Goal: Task Accomplishment & Management: Manage account settings

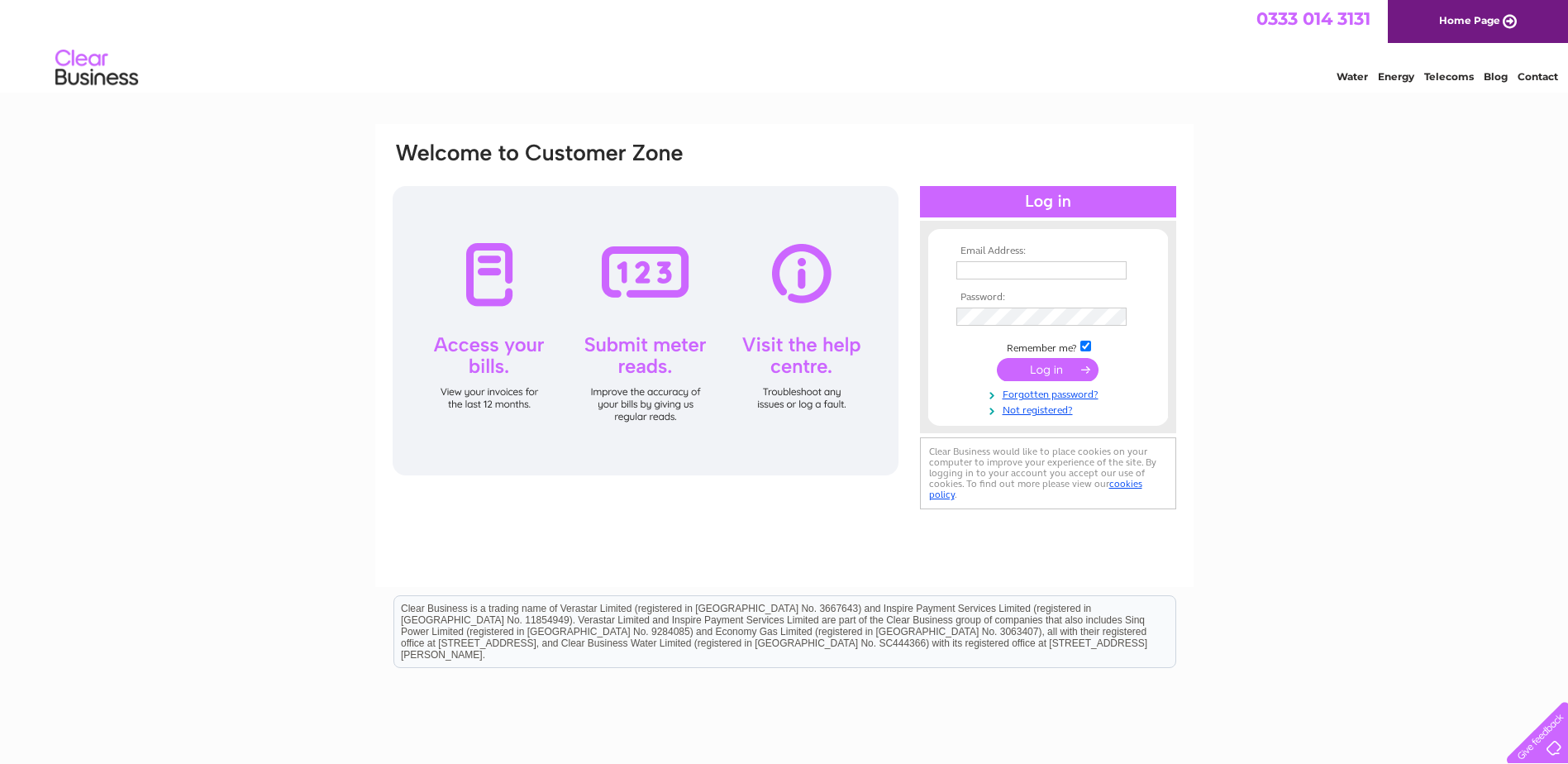
type input "hello@komoo.co.uk"
click at [1029, 373] on input "submit" at bounding box center [1048, 370] width 102 height 24
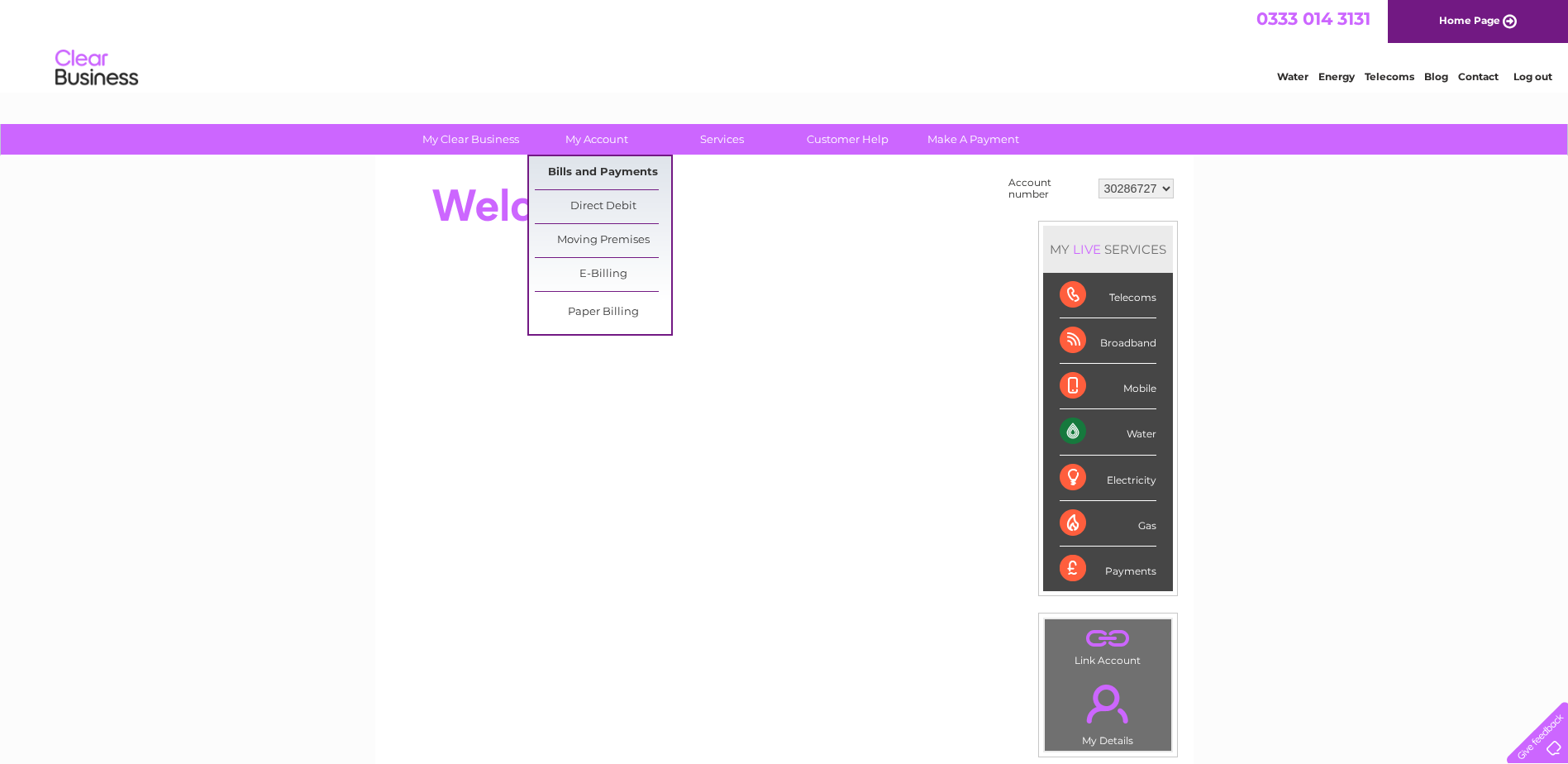
click at [599, 174] on link "Bills and Payments" at bounding box center [602, 173] width 137 height 33
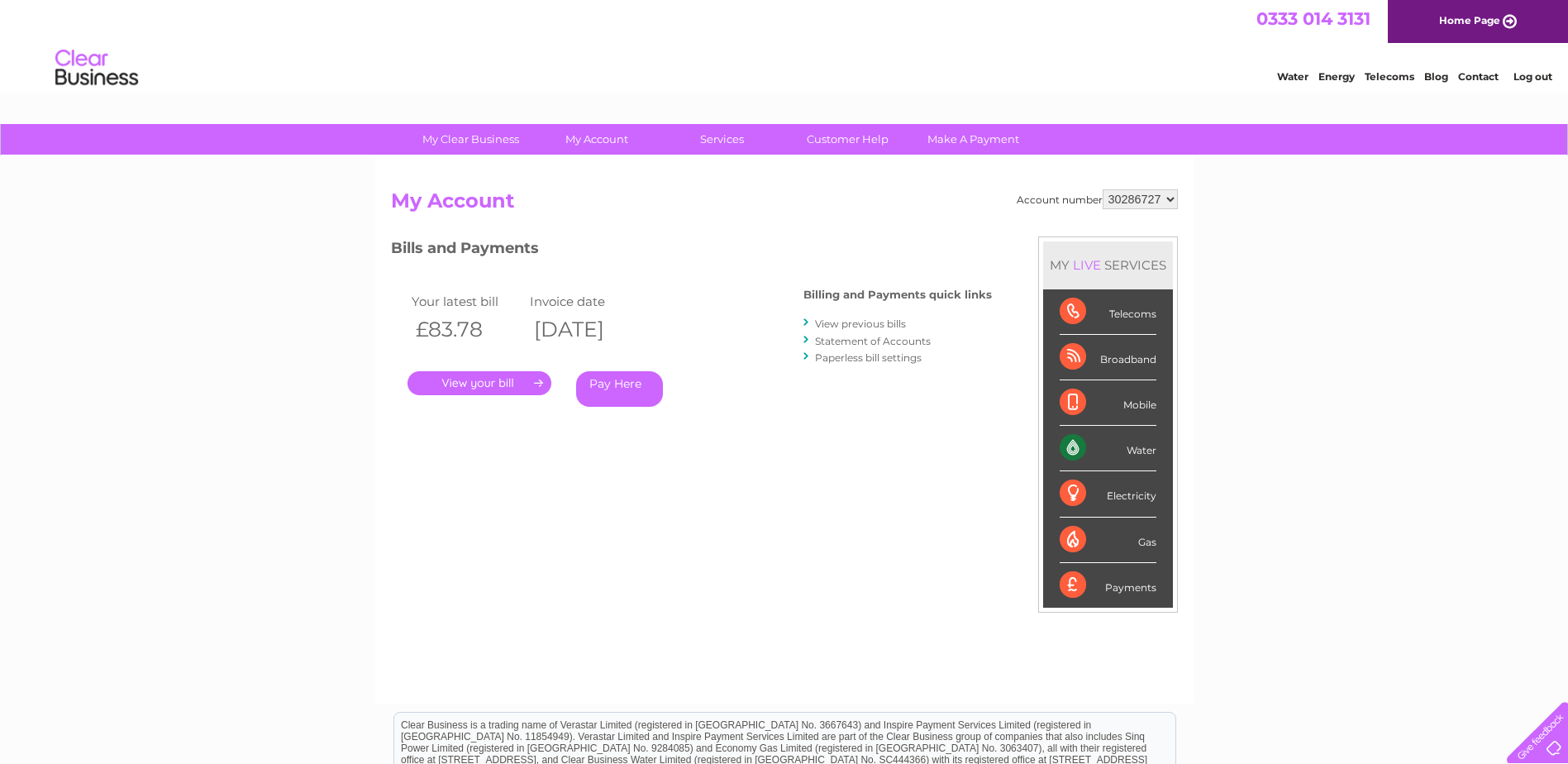
click at [459, 379] on link "." at bounding box center [479, 383] width 144 height 24
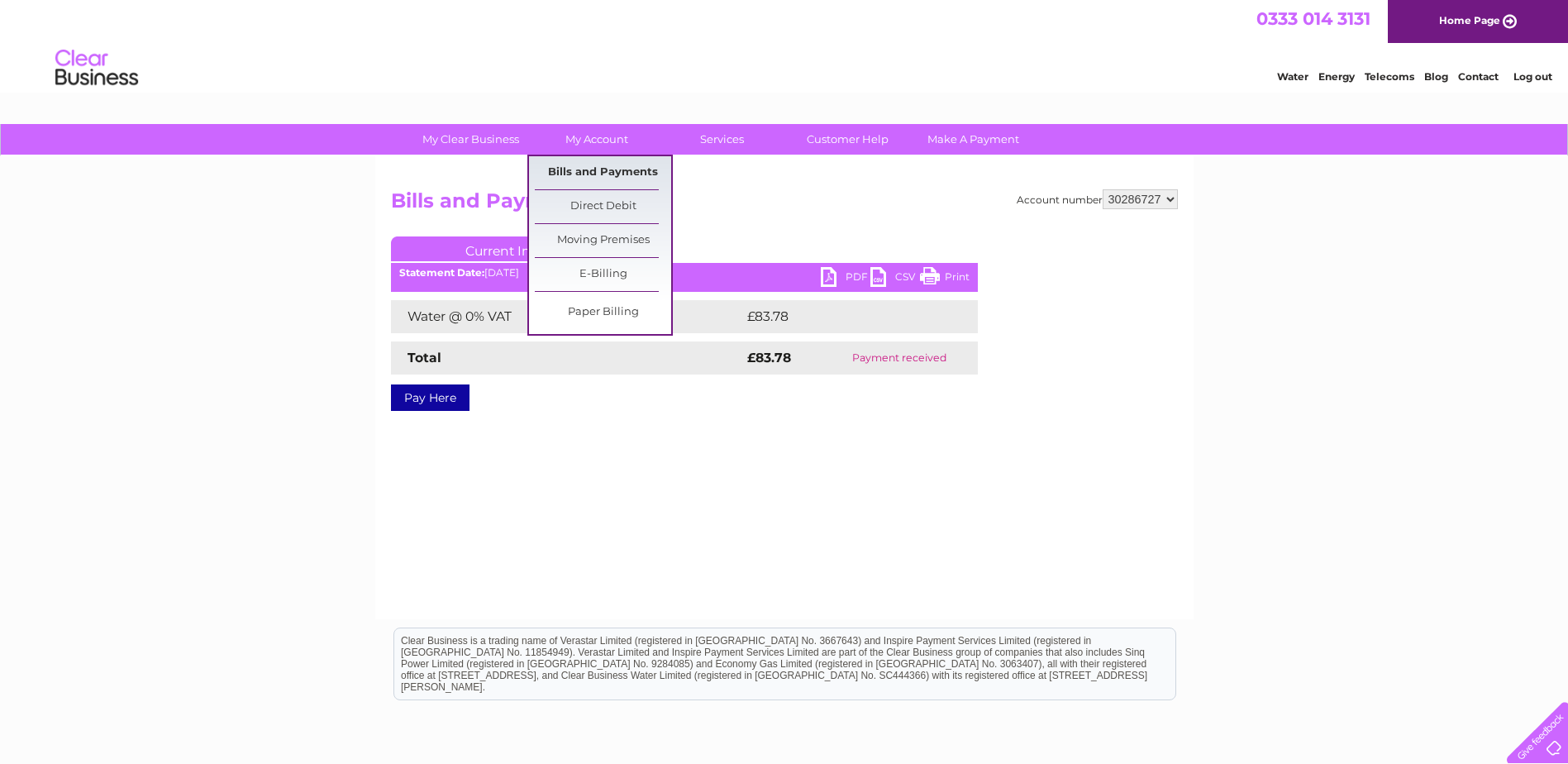
click at [589, 170] on link "Bills and Payments" at bounding box center [602, 173] width 137 height 33
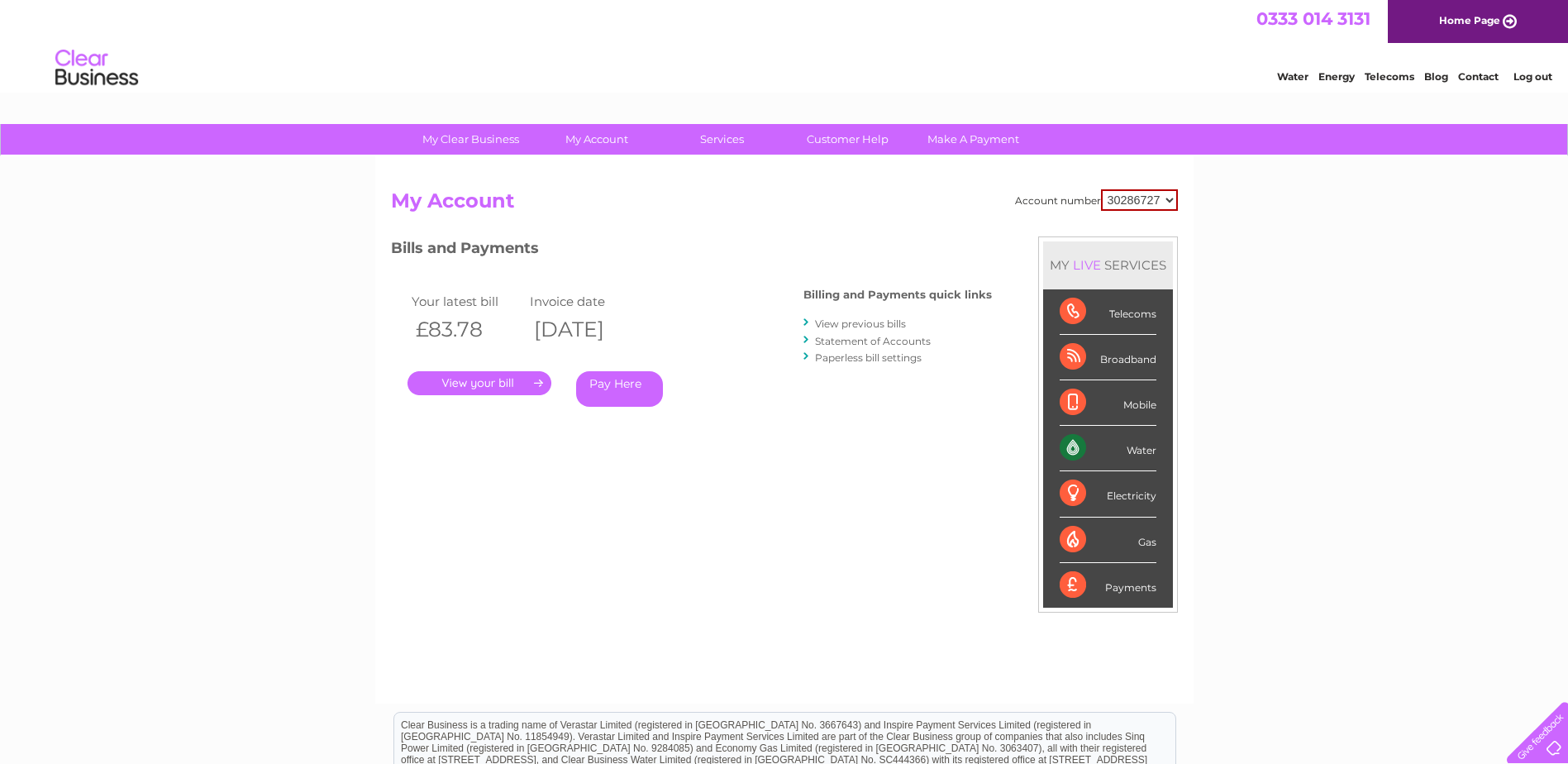
click at [840, 320] on link "View previous bills" at bounding box center [860, 324] width 91 height 12
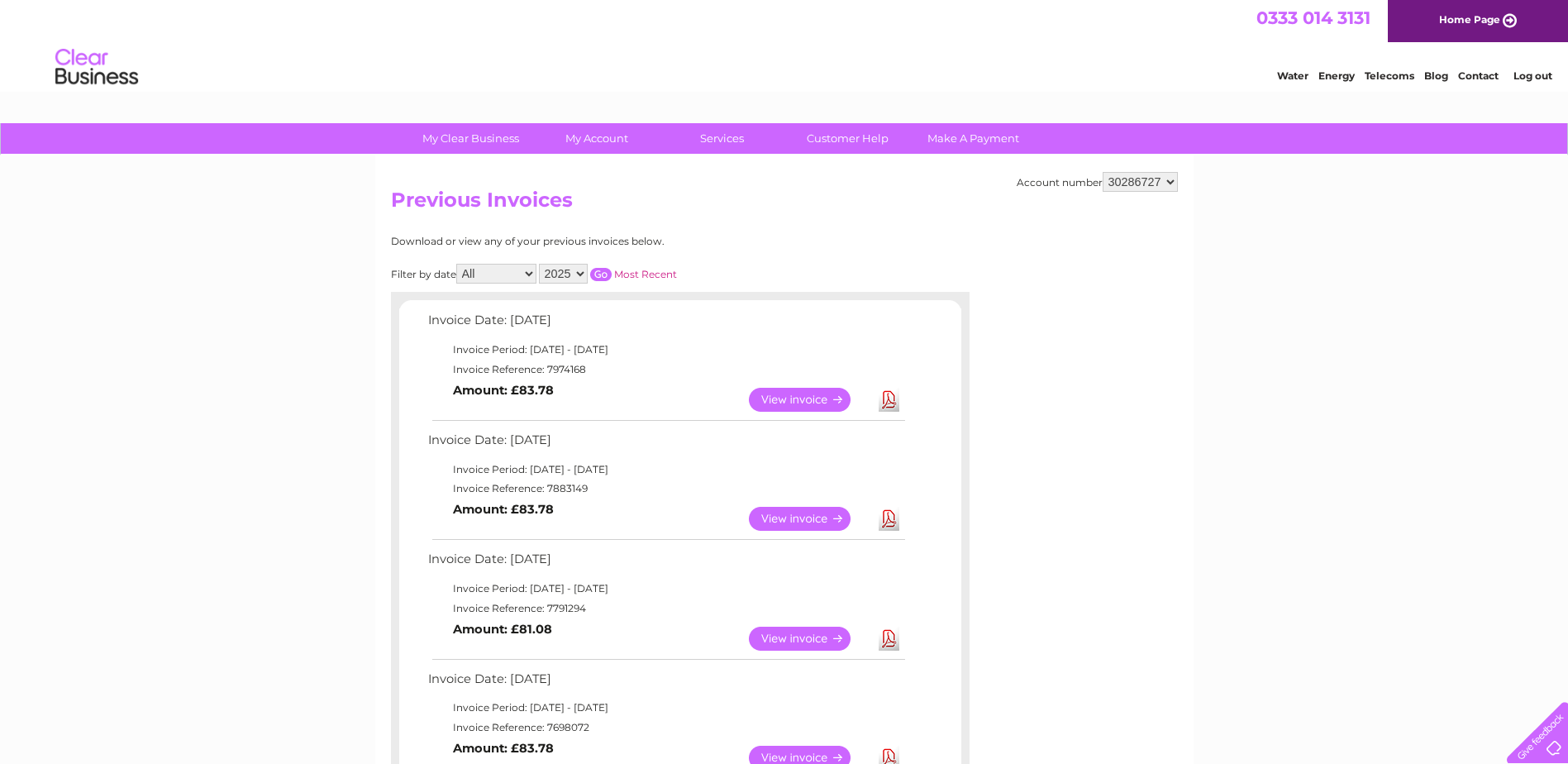
scroll to position [83, 0]
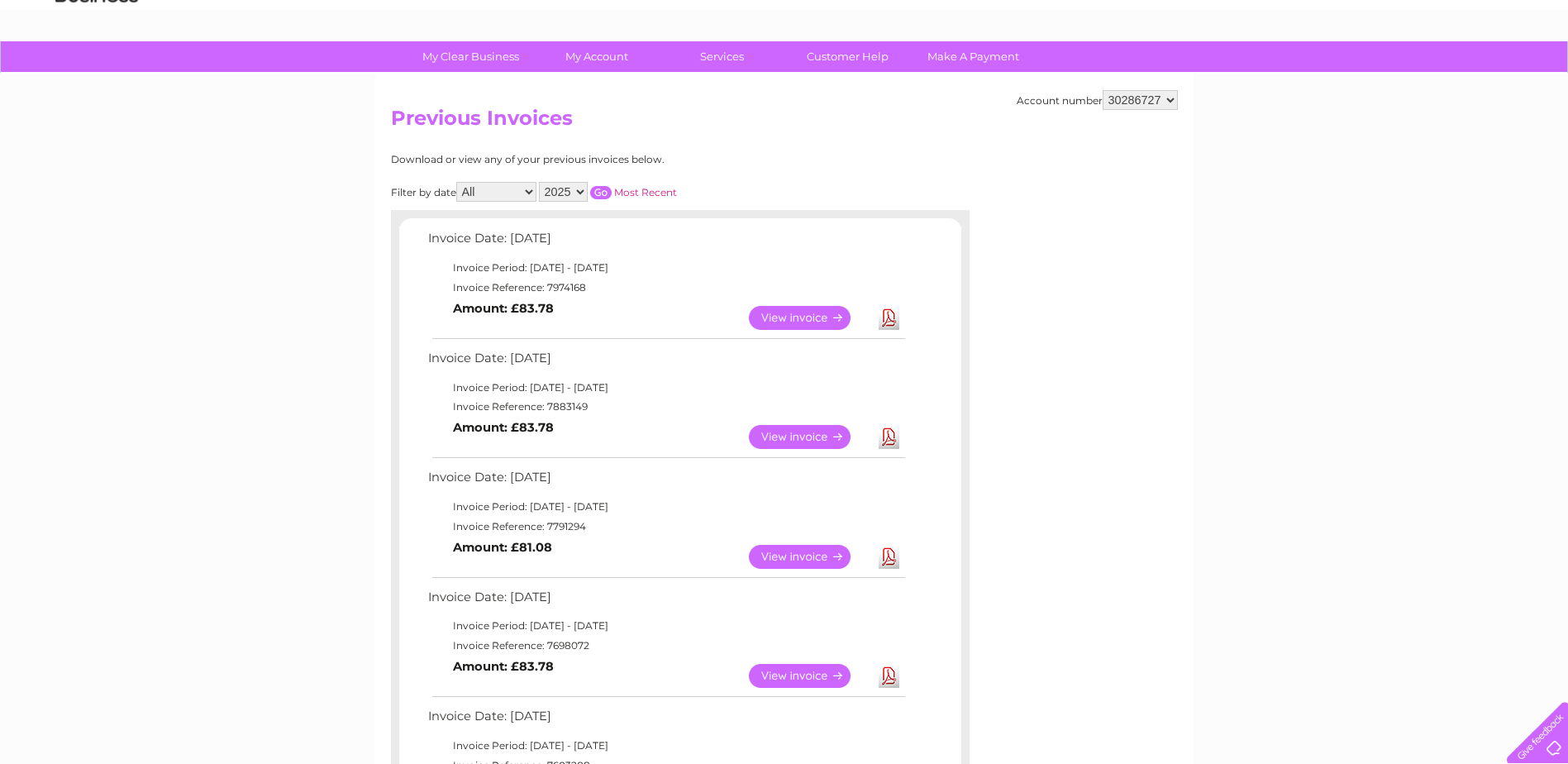
click at [817, 432] on link "View" at bounding box center [809, 437] width 122 height 24
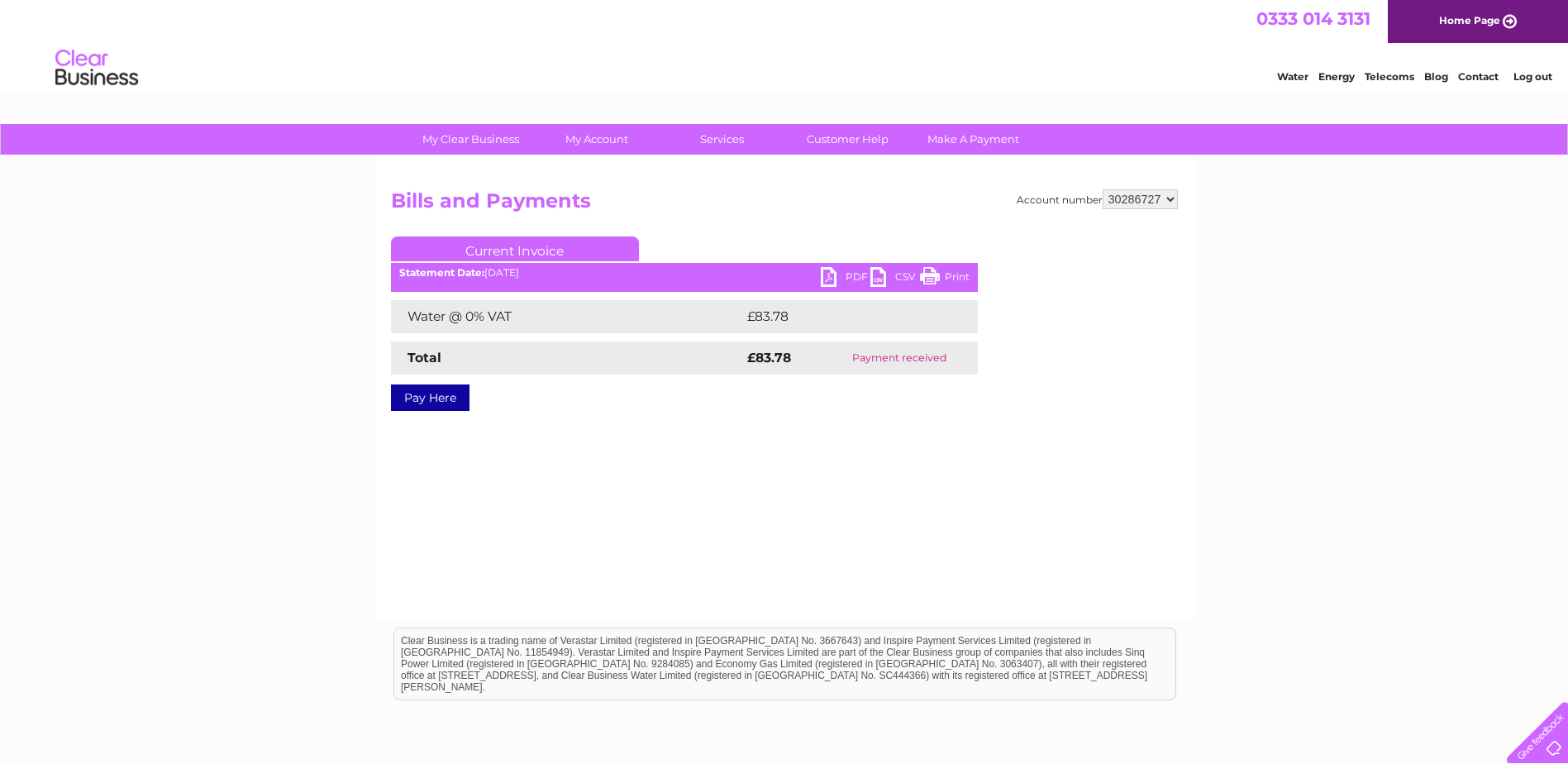
click at [708, 590] on div "Account number 30286727 Bills and Payments Current Invoice PDF CSV Print £83.78" at bounding box center [784, 388] width 818 height 463
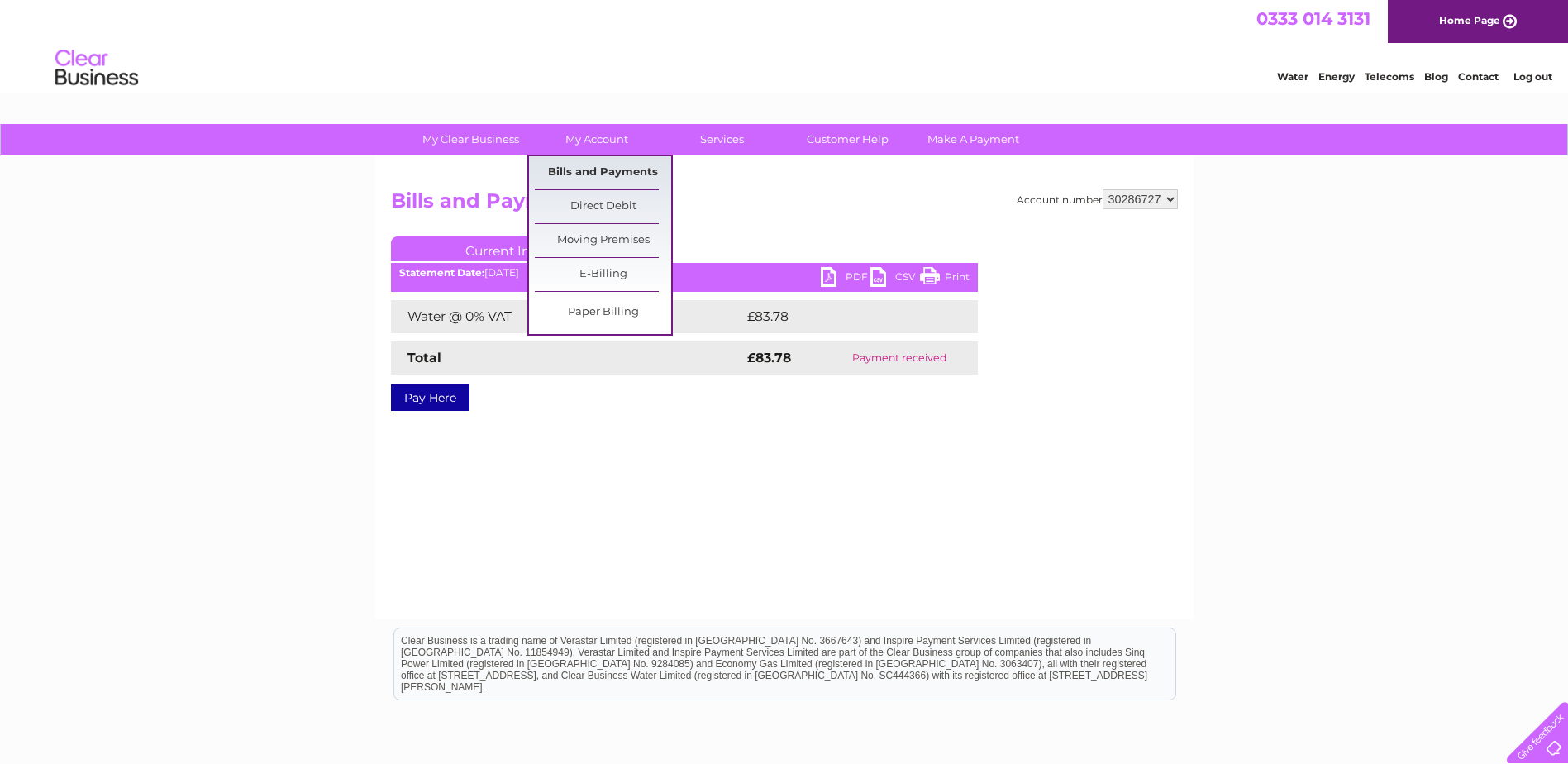
click at [598, 166] on link "Bills and Payments" at bounding box center [602, 173] width 137 height 33
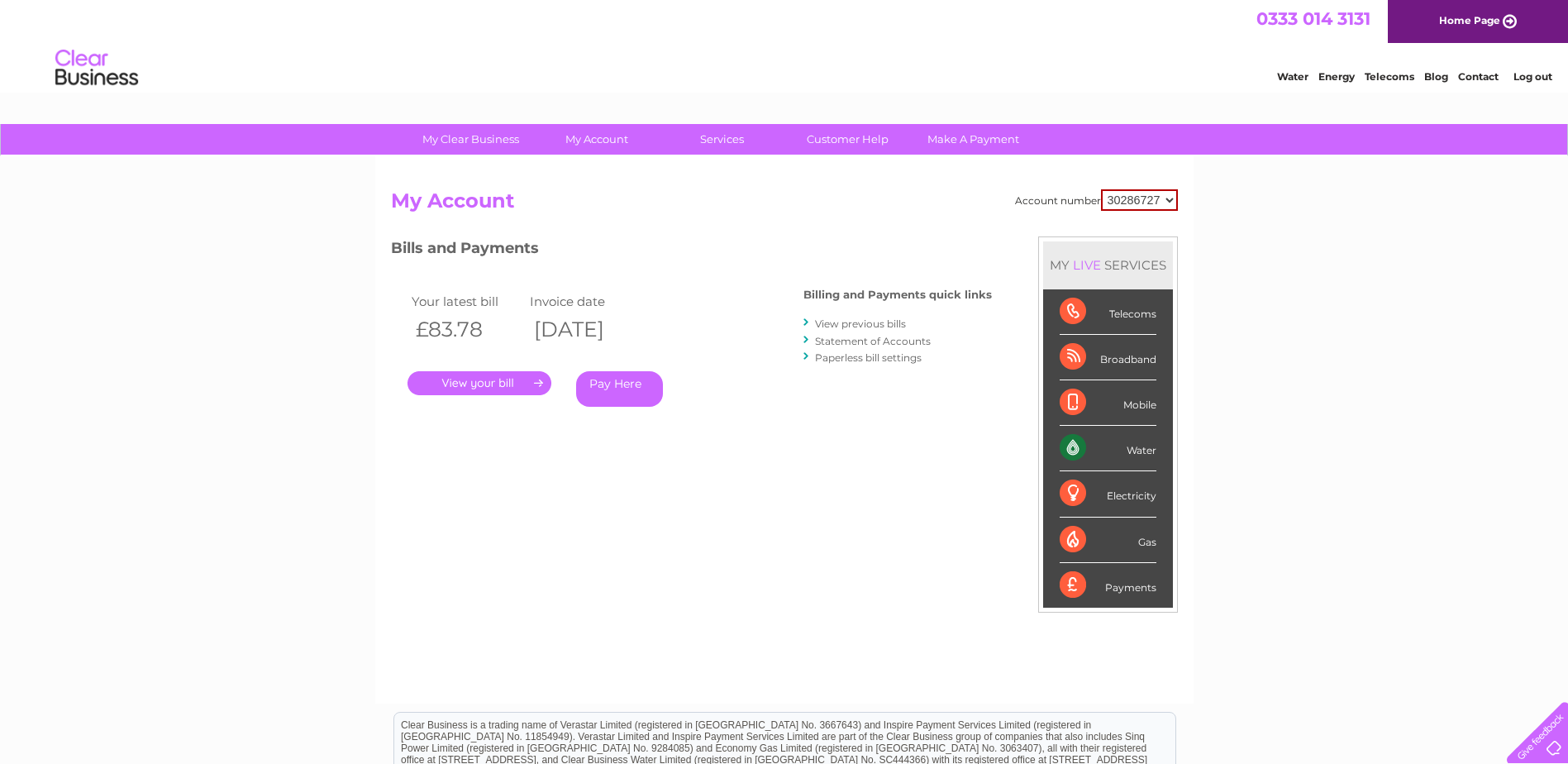
click at [602, 383] on link "Pay Here" at bounding box center [619, 390] width 87 height 36
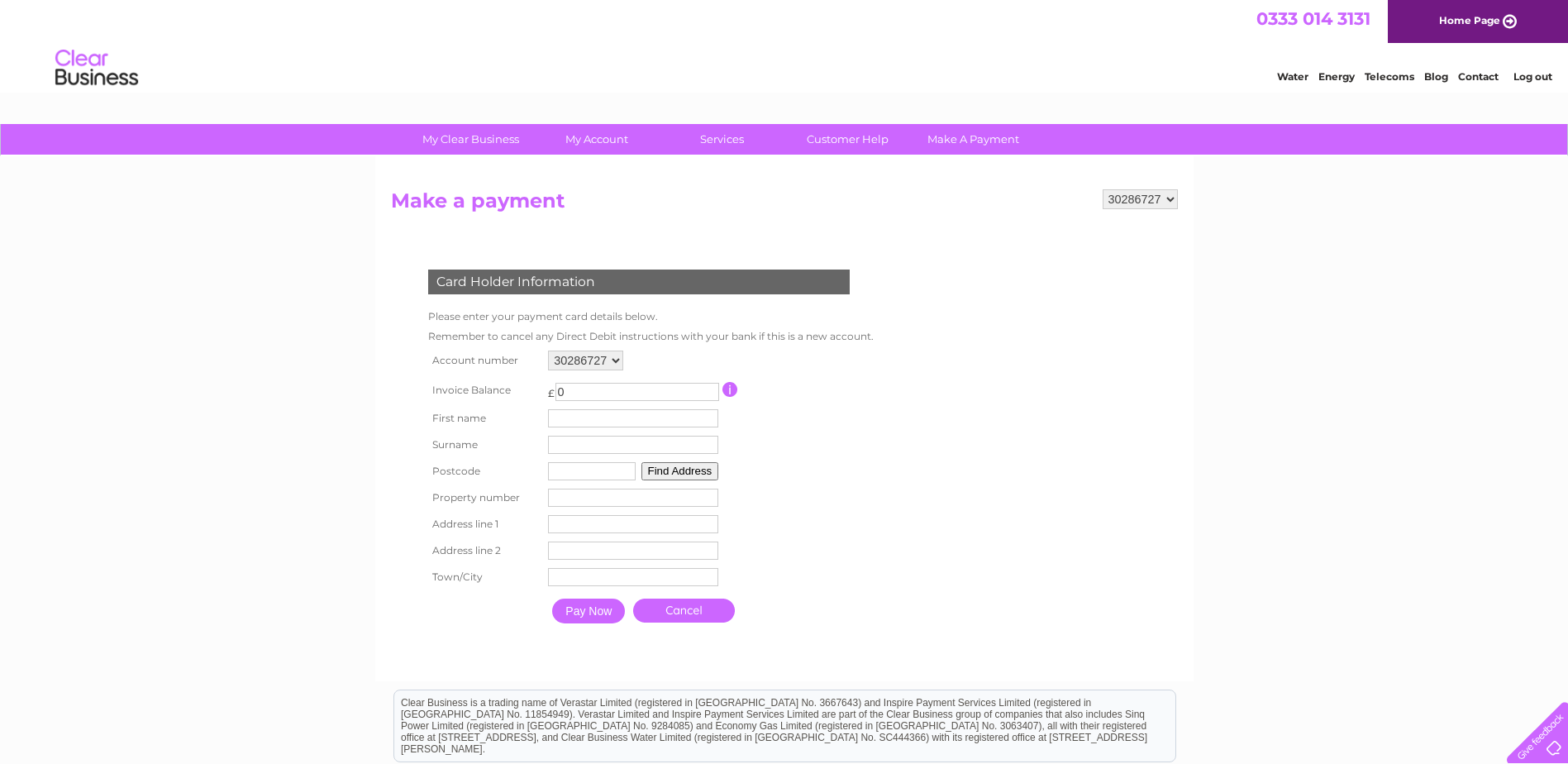
click at [676, 608] on link "Cancel" at bounding box center [684, 610] width 102 height 24
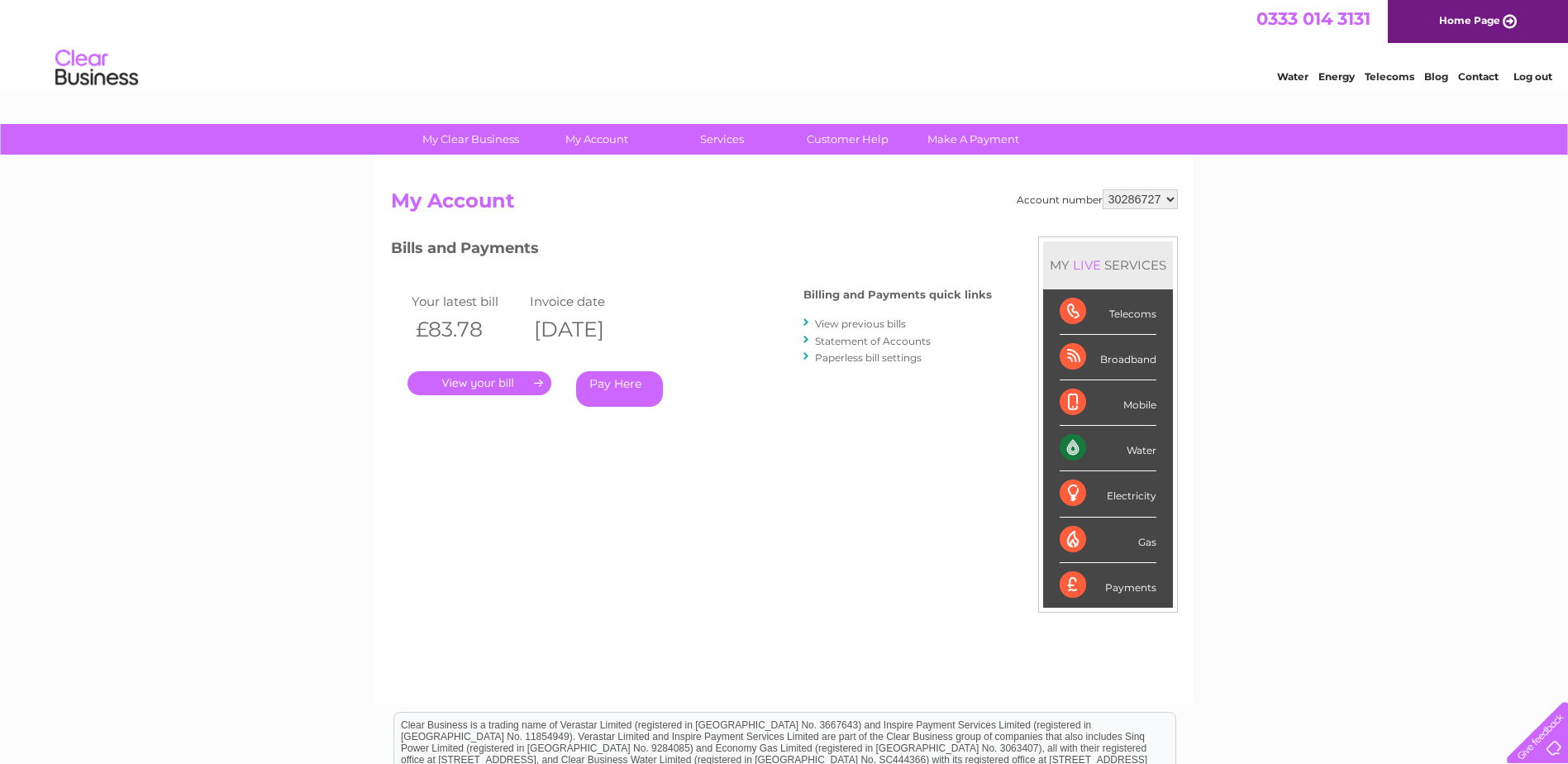
click at [516, 386] on link "." at bounding box center [479, 383] width 144 height 24
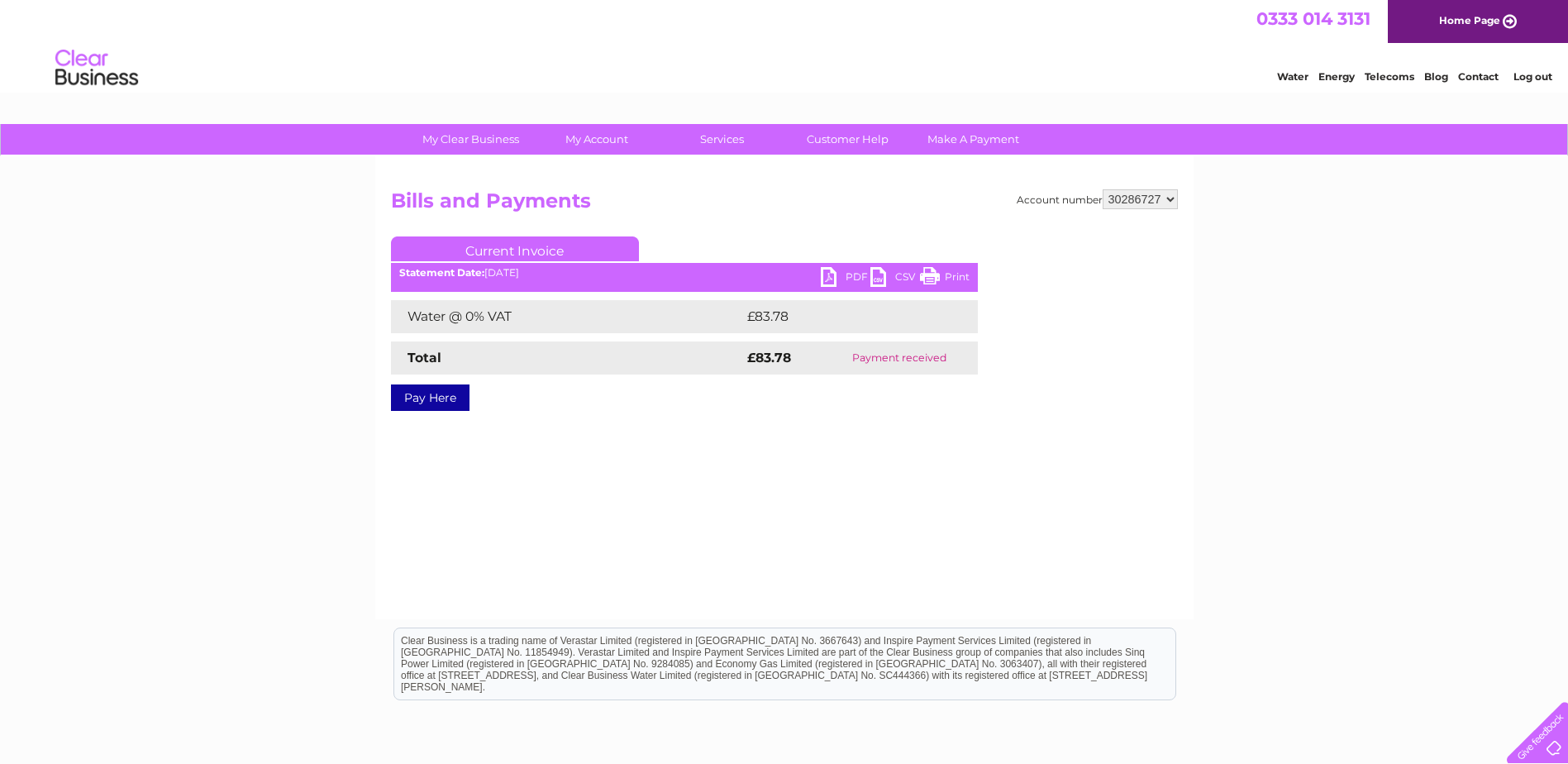
click at [842, 275] on link "PDF" at bounding box center [845, 278] width 50 height 24
